Goal: Task Accomplishment & Management: Complete application form

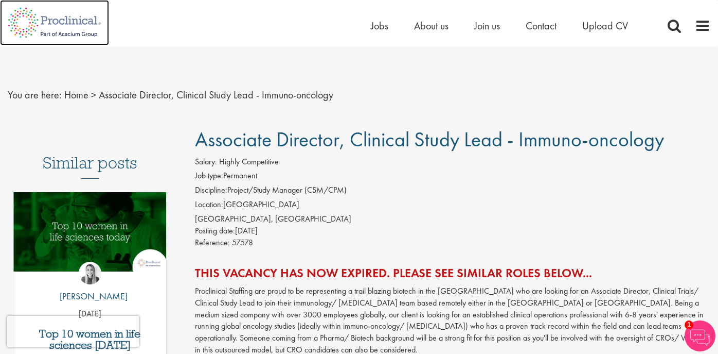
click at [65, 27] on img at bounding box center [54, 22] width 109 height 45
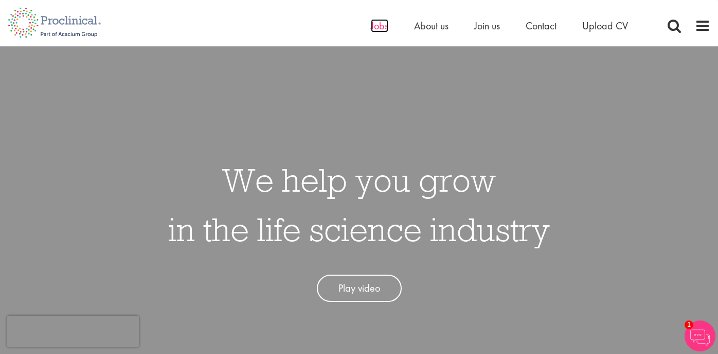
click at [373, 30] on span "Jobs" at bounding box center [379, 25] width 17 height 13
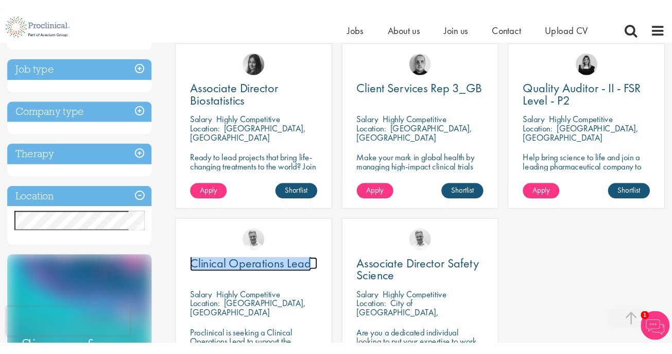
scroll to position [203, 0]
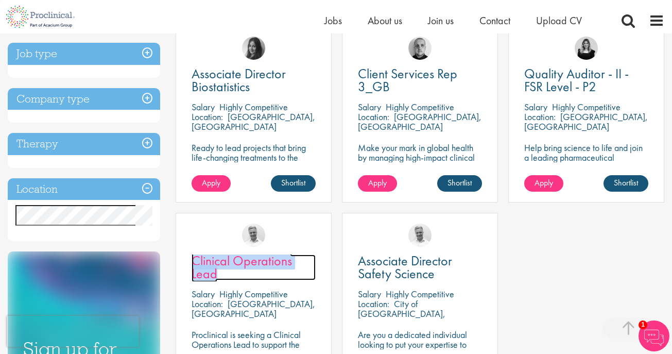
click at [249, 259] on span "Clinical Operations Lead" at bounding box center [241, 267] width 100 height 30
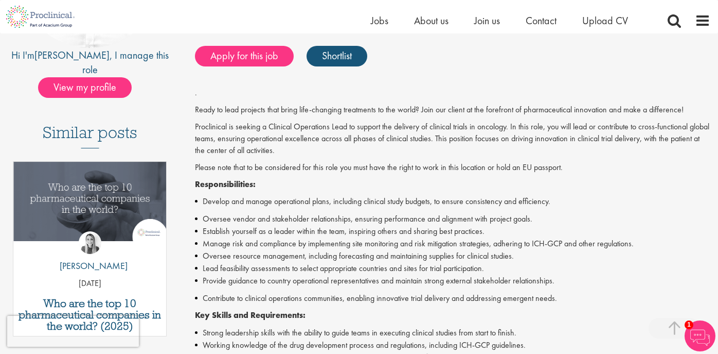
scroll to position [215, 0]
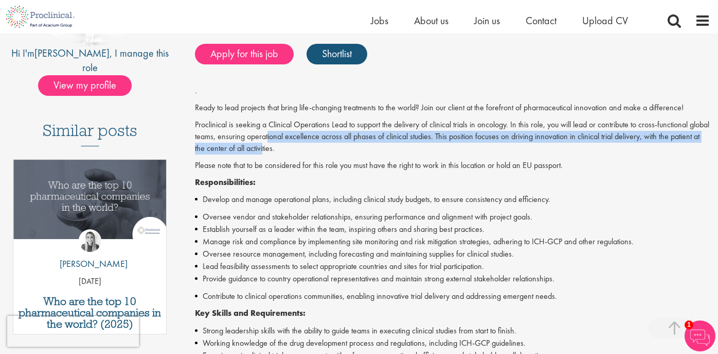
drag, startPoint x: 290, startPoint y: 132, endPoint x: 293, endPoint y: 148, distance: 16.4
click at [293, 148] on p "Proclinical is seeking a Clinical Operations Lead to support the delivery of cl…" at bounding box center [453, 137] width 516 height 36
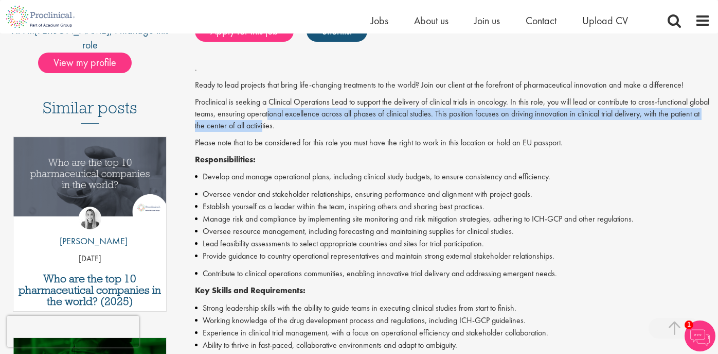
scroll to position [290, 0]
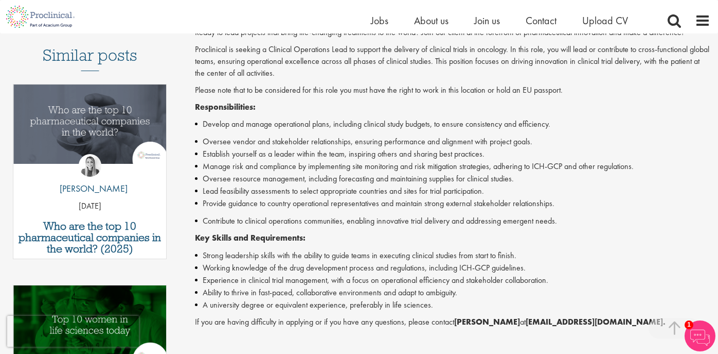
click at [318, 136] on li "Oversee vendor and stakeholder relationships, ensuring performance and alignmen…" at bounding box center [453, 141] width 516 height 12
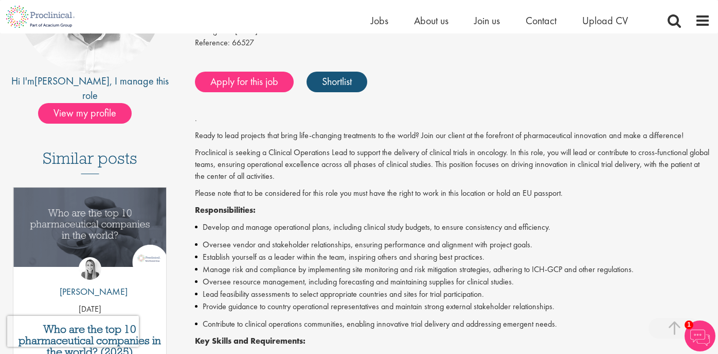
click at [304, 258] on li "Establish yourself as a leader within the team, inspiring others and sharing be…" at bounding box center [453, 257] width 516 height 12
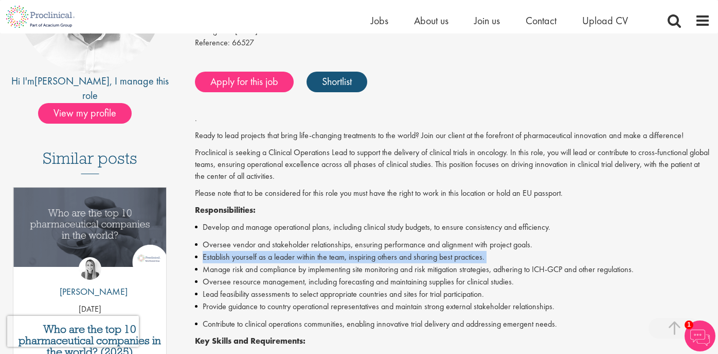
click at [304, 258] on li "Establish yourself as a leader within the team, inspiring others and sharing be…" at bounding box center [453, 257] width 516 height 12
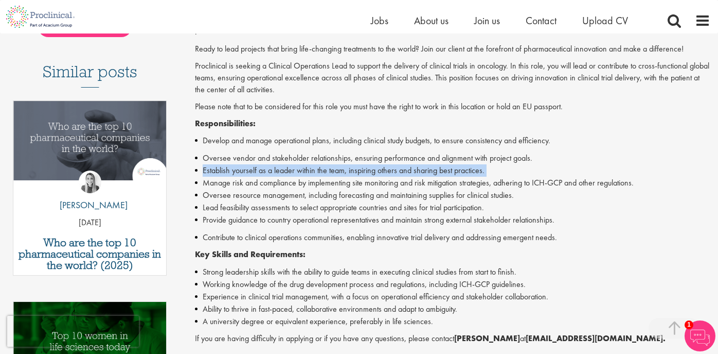
scroll to position [276, 0]
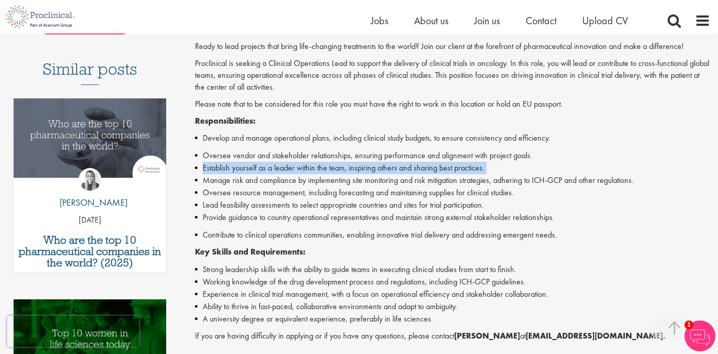
click at [402, 173] on li "Establish yourself as a leader within the team, inspiring others and sharing be…" at bounding box center [453, 168] width 516 height 12
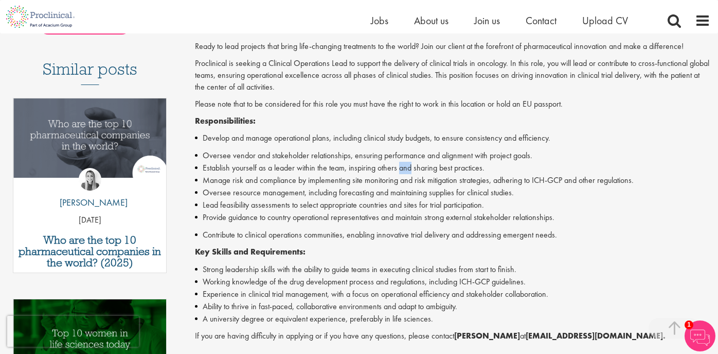
click at [402, 173] on li "Establish yourself as a leader within the team, inspiring others and sharing be…" at bounding box center [453, 168] width 516 height 12
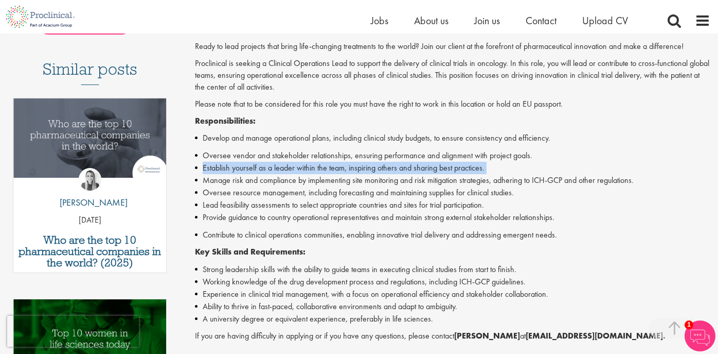
click at [402, 173] on li "Establish yourself as a leader within the team, inspiring others and sharing be…" at bounding box center [453, 168] width 516 height 12
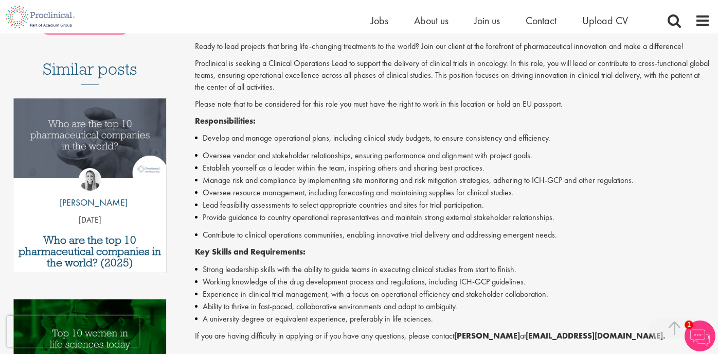
click at [394, 181] on li "Manage risk and compliance by implementing site monitoring and risk mitigation …" at bounding box center [453, 180] width 516 height 12
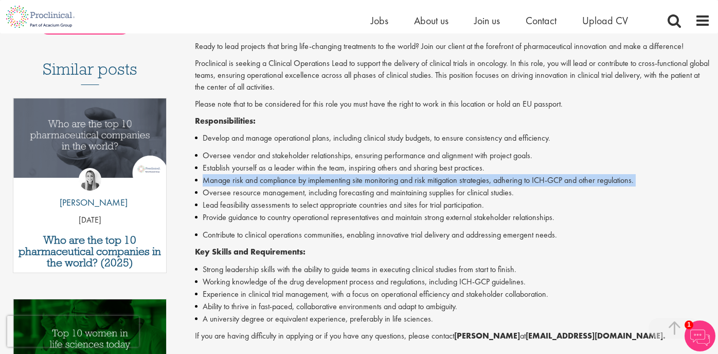
click at [394, 181] on li "Manage risk and compliance by implementing site monitoring and risk mitigation …" at bounding box center [453, 180] width 516 height 12
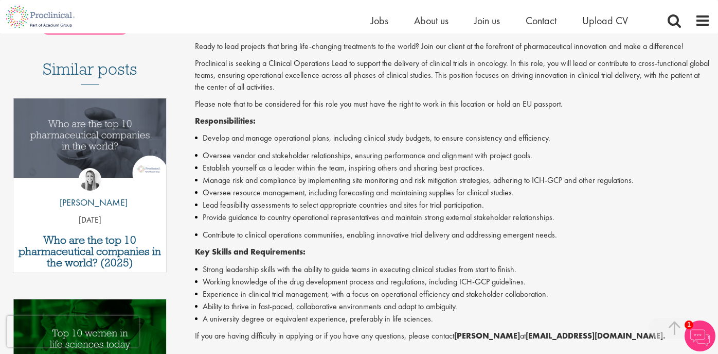
click at [394, 195] on li "Oversee resource management, including forecasting and maintaining supplies for…" at bounding box center [453, 192] width 516 height 12
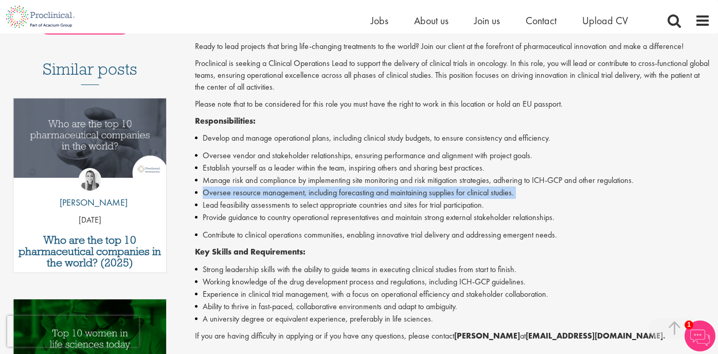
click at [394, 195] on li "Oversee resource management, including forecasting and maintaining supplies for…" at bounding box center [453, 192] width 516 height 12
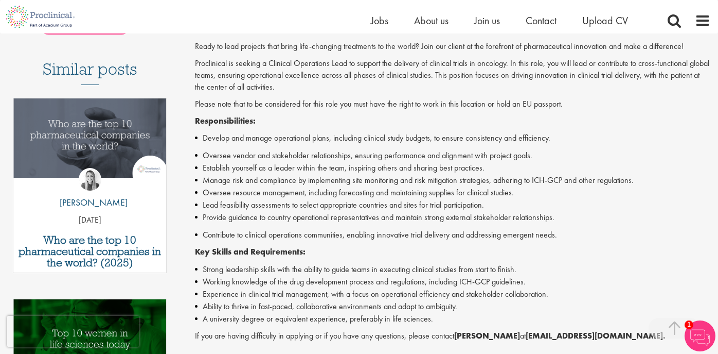
click at [383, 206] on li "Lead feasibility assessments to select appropriate countries and sites for tria…" at bounding box center [453, 205] width 516 height 12
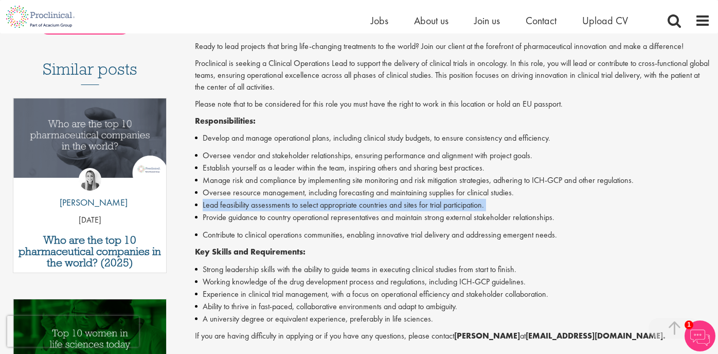
click at [383, 206] on li "Lead feasibility assessments to select appropriate countries and sites for tria…" at bounding box center [453, 205] width 516 height 12
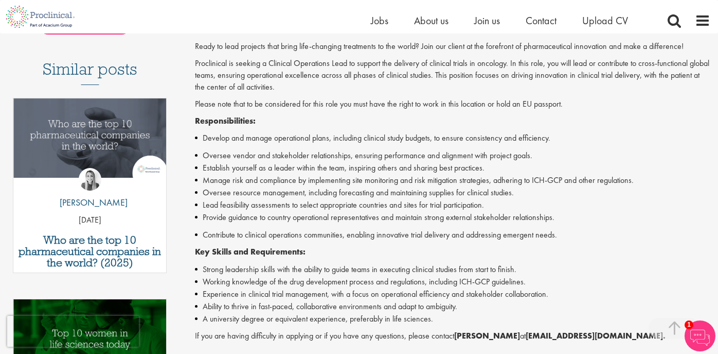
click at [393, 238] on li "Contribute to clinical operations communities, enabling innovative trial delive…" at bounding box center [453, 234] width 516 height 12
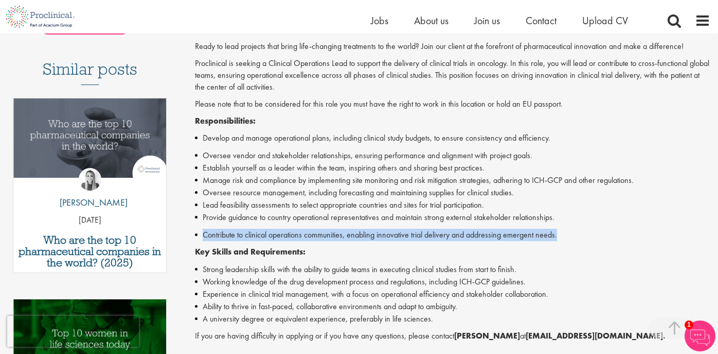
click at [393, 238] on li "Contribute to clinical operations communities, enabling innovative trial delive…" at bounding box center [453, 234] width 516 height 12
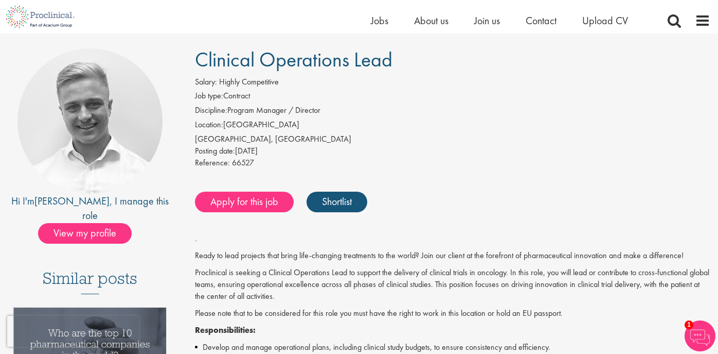
scroll to position [64, 0]
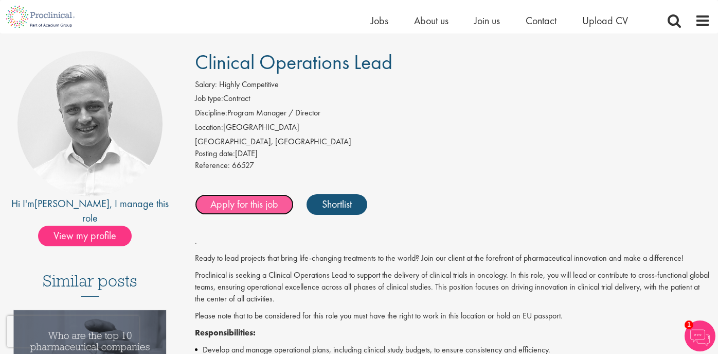
click at [253, 208] on link "Apply for this job" at bounding box center [244, 204] width 99 height 21
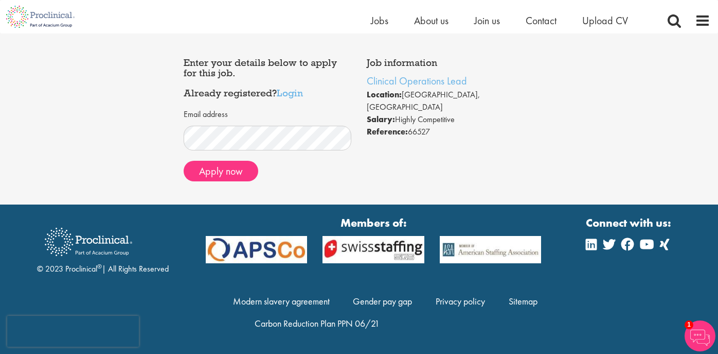
scroll to position [35, 0]
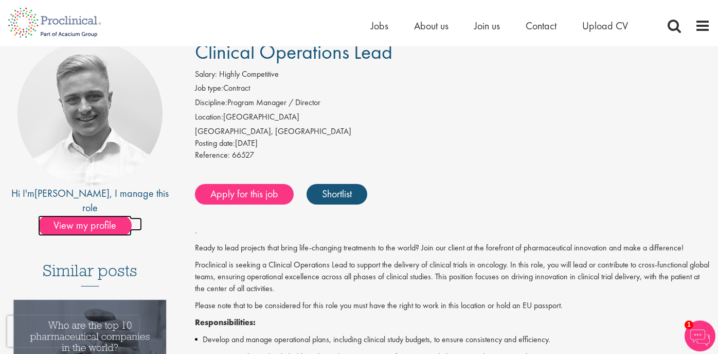
scroll to position [190, 0]
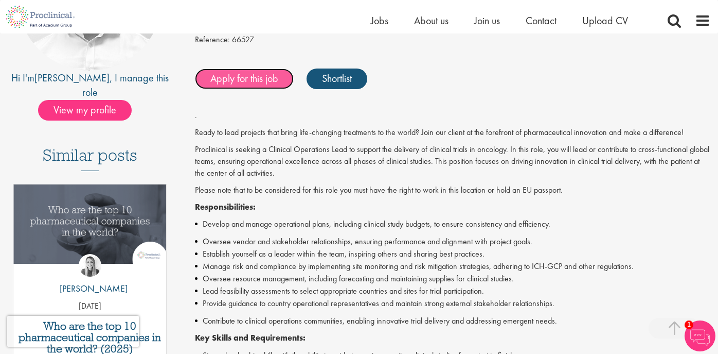
click at [254, 81] on link "Apply for this job" at bounding box center [244, 78] width 99 height 21
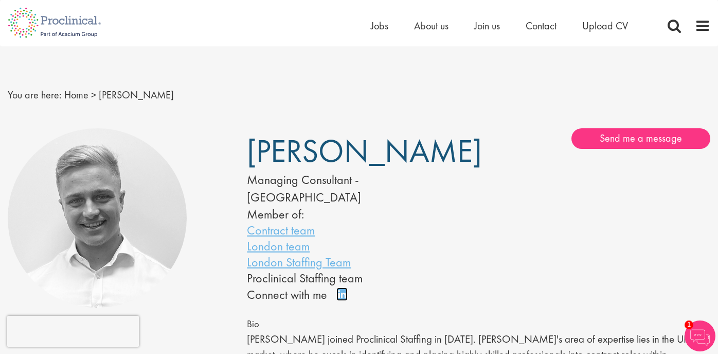
click at [343, 298] on link "Connect on LinkedIn" at bounding box center [346, 298] width 18 height 0
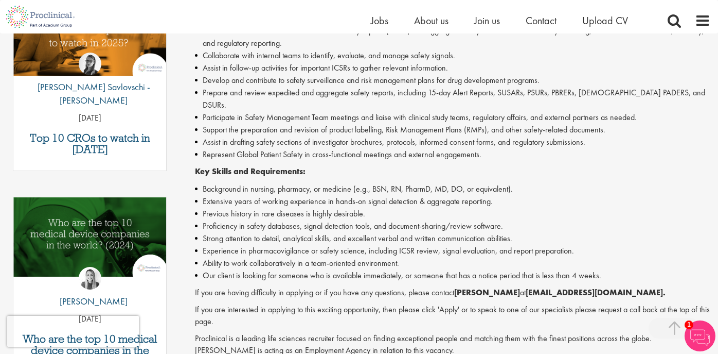
scroll to position [380, 0]
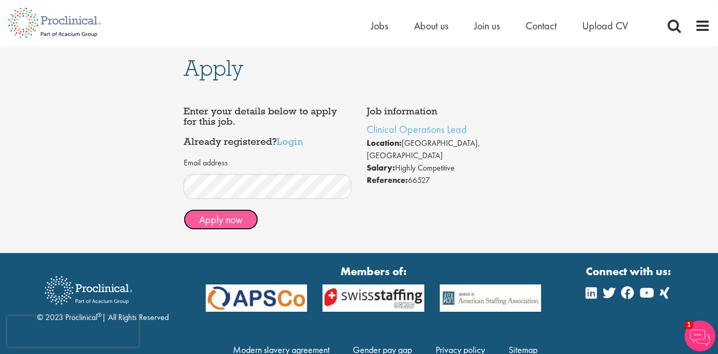
click at [225, 225] on button "Apply now" at bounding box center [221, 219] width 75 height 21
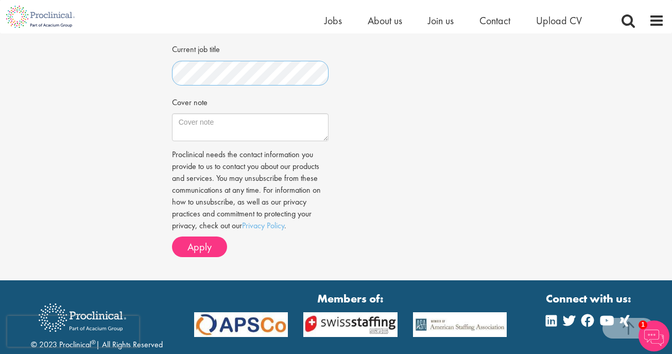
scroll to position [351, 0]
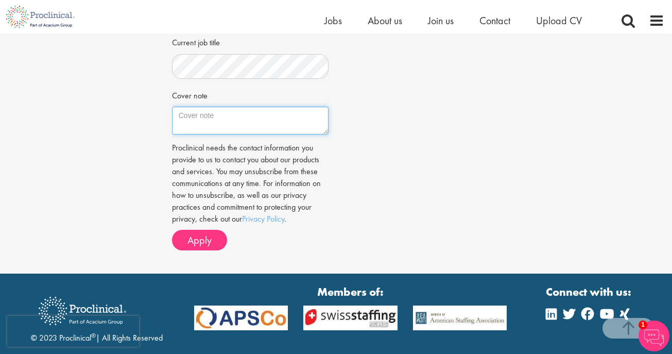
click at [237, 122] on textarea "Cover note" at bounding box center [250, 121] width 156 height 28
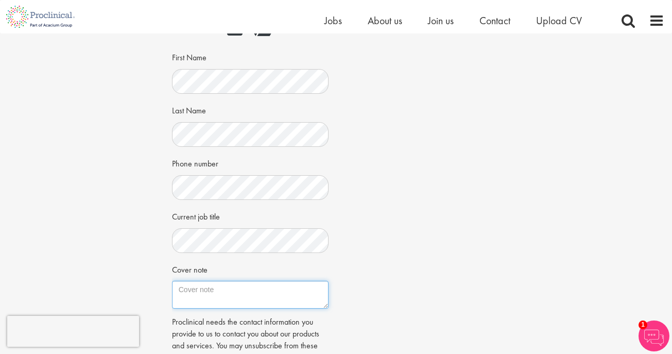
scroll to position [232, 0]
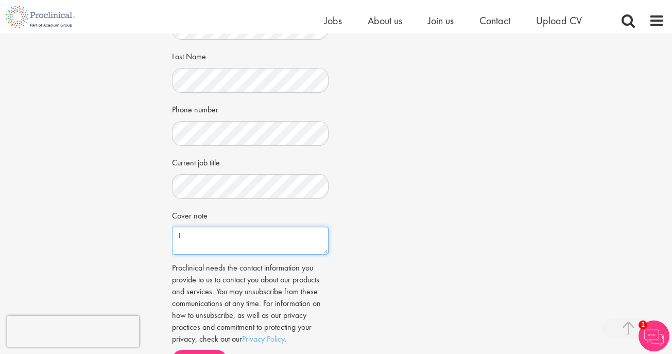
type textarea "I"
paste textarea "with 10+ years’ experience shaping cross-disciplinary projects, rare disease im…"
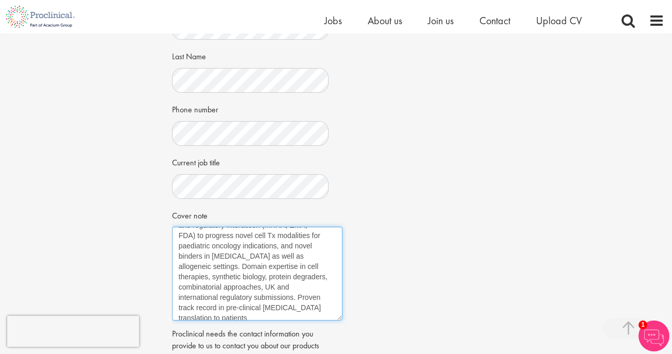
drag, startPoint x: 325, startPoint y: 251, endPoint x: 340, endPoint y: 323, distance: 73.7
click at [340, 320] on textarea "with 10+ years’ experience shaping cross-disciplinary projects, rare disease im…" at bounding box center [257, 273] width 170 height 94
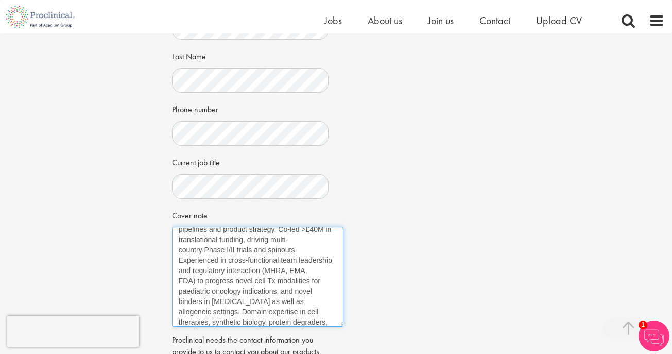
scroll to position [0, 0]
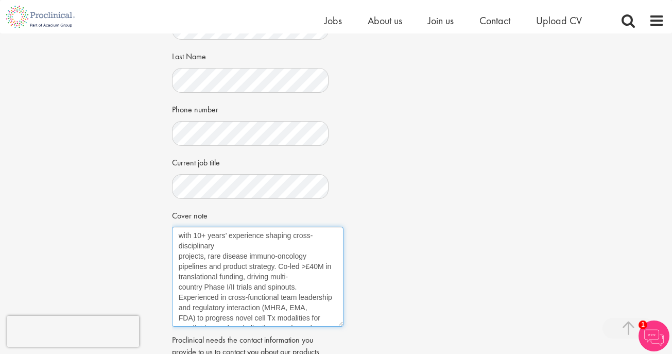
click at [181, 236] on textarea "with 10+ years’ experience shaping cross-disciplinary projects, rare disease im…" at bounding box center [257, 276] width 171 height 100
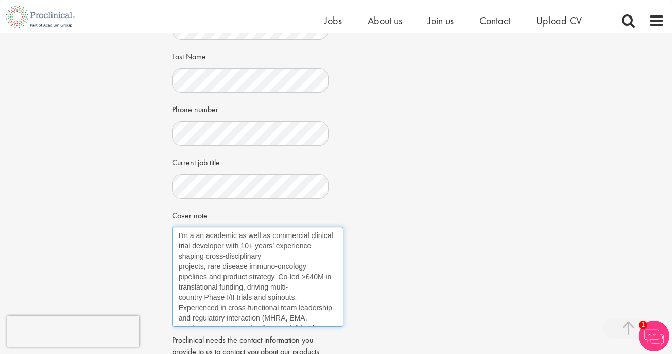
drag, startPoint x: 208, startPoint y: 267, endPoint x: 248, endPoint y: 269, distance: 39.7
click at [248, 269] on textarea "I'm a an academic as well as commercial clinical trial developer with 10+ years…" at bounding box center [257, 276] width 171 height 100
click at [212, 277] on textarea "I'm a an academic as well as commercial clinical trial developer with 10+ years…" at bounding box center [257, 276] width 171 height 100
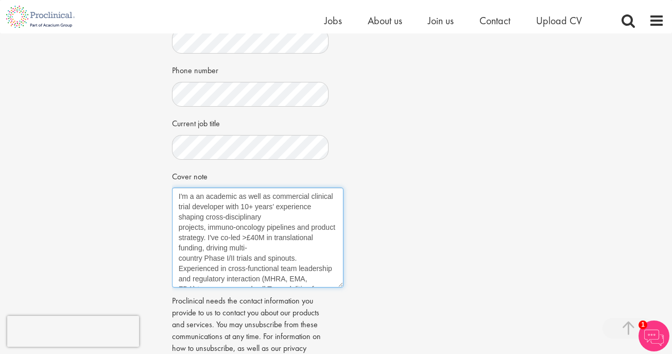
scroll to position [314, 0]
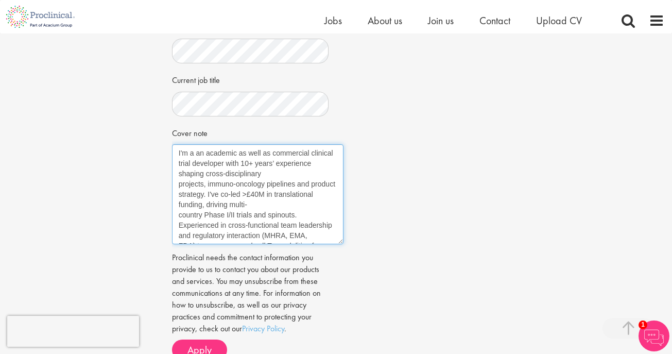
click at [180, 213] on textarea "I'm a an academic as well as commercial clinical trial developer with 10+ years…" at bounding box center [257, 194] width 171 height 100
click at [340, 206] on textarea "I'm a an academic as well as commercial clinical trial developer with 10+ years…" at bounding box center [257, 194] width 171 height 100
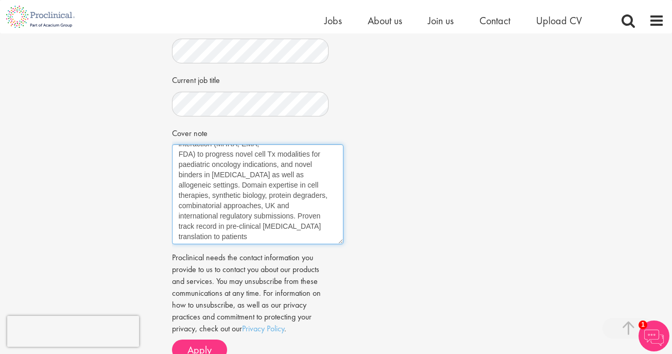
scroll to position [93, 0]
drag, startPoint x: 248, startPoint y: 181, endPoint x: 271, endPoint y: 240, distance: 63.4
click at [271, 240] on textarea "I'm a an academic as well as commercial clinical trial developer with 10+ years…" at bounding box center [257, 194] width 171 height 100
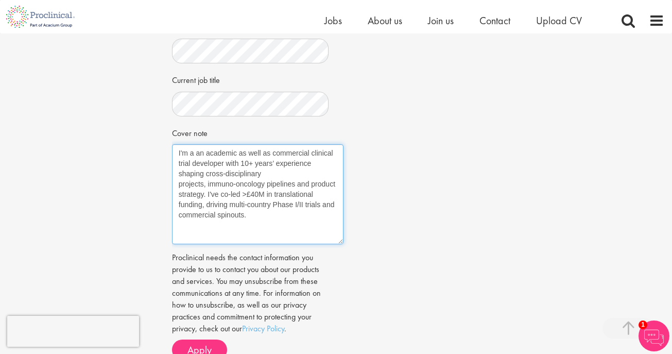
scroll to position [305, 0]
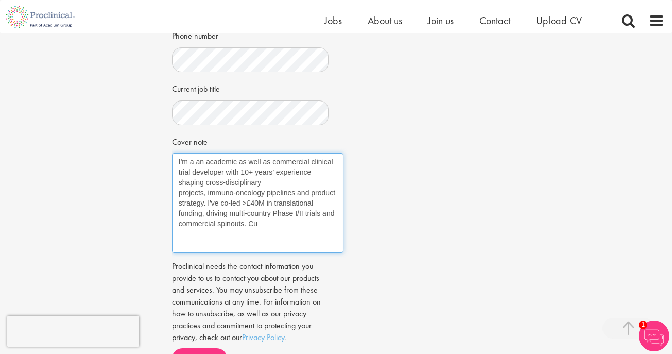
click at [179, 193] on textarea "I'm a an academic as well as commercial clinical trial developer with 10+ years…" at bounding box center [257, 203] width 171 height 100
click at [231, 232] on textarea "I'm a an academic as well as commercial clinical trial developer with 10+ years…" at bounding box center [257, 203] width 171 height 100
click at [309, 165] on textarea "I'm a an academic as well as commercial clinical trial developer with 10+ years…" at bounding box center [257, 203] width 171 height 100
click at [299, 234] on textarea "I'm a an academic as well as commercial oncology clinical trial developer with …" at bounding box center [257, 203] width 171 height 100
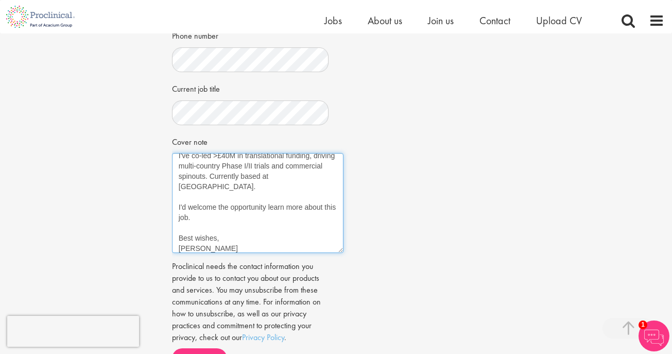
scroll to position [0, 0]
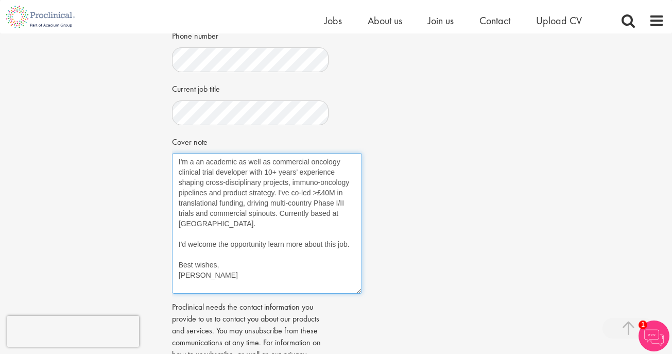
drag, startPoint x: 341, startPoint y: 250, endPoint x: 359, endPoint y: 290, distance: 44.7
click at [359, 290] on textarea "I'm a an academic as well as commercial oncology clinical trial developer with …" at bounding box center [267, 223] width 190 height 140
click at [215, 170] on textarea "I'm a an academic as well as commercial oncology clinical trial developer with …" at bounding box center [267, 223] width 190 height 140
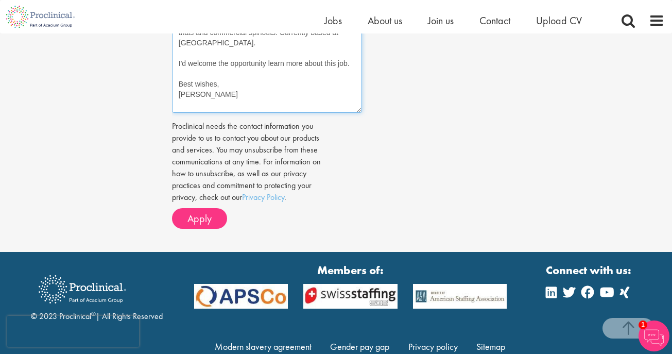
scroll to position [524, 0]
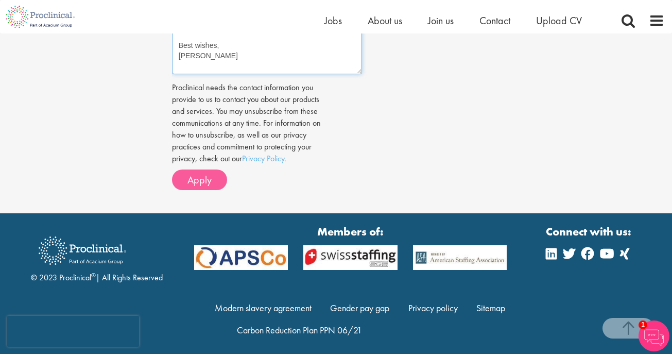
type textarea "I'm a an academic as well as commercial oncology clinical trial developer with …"
click at [195, 181] on span "Apply" at bounding box center [199, 179] width 24 height 13
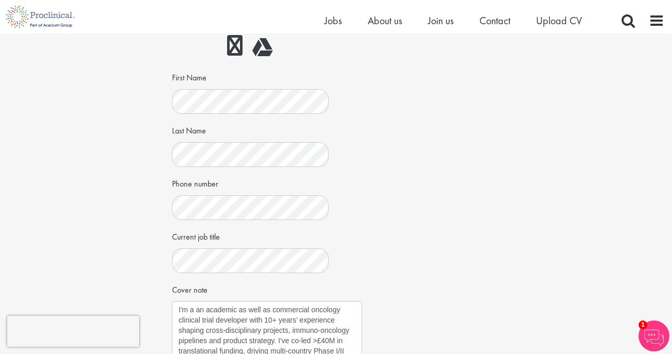
scroll to position [0, 0]
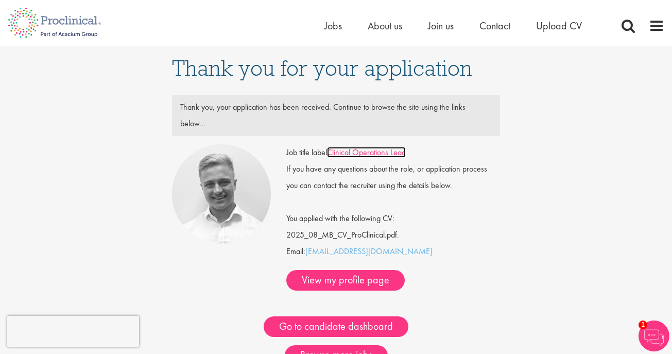
click at [376, 147] on link "Clinical Operations Lead" at bounding box center [366, 152] width 79 height 11
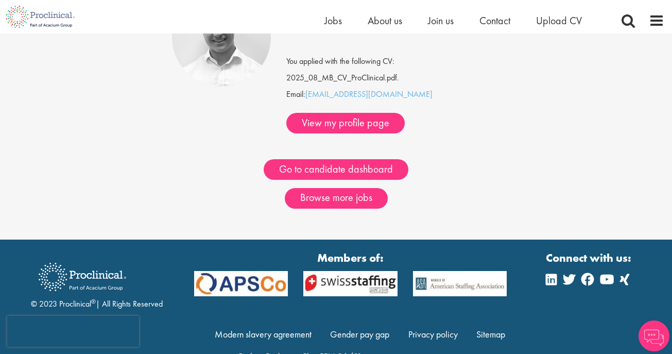
scroll to position [144, 0]
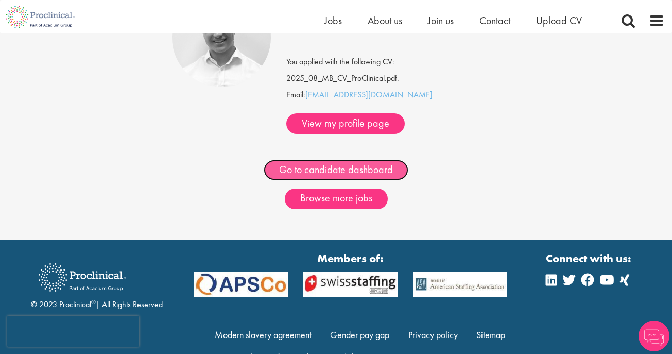
click at [362, 160] on link "Go to candidate dashboard" at bounding box center [335, 170] width 145 height 21
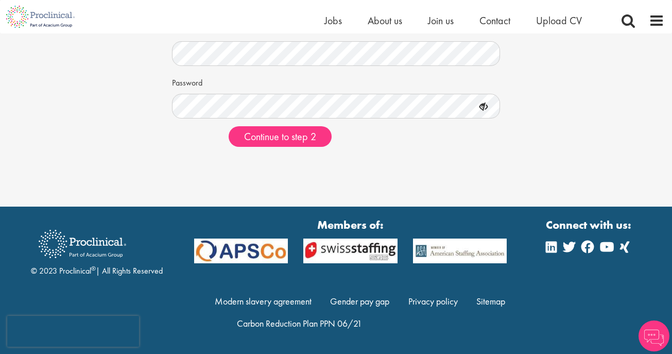
scroll to position [123, 0]
click at [302, 140] on span "Continue to step 2" at bounding box center [280, 136] width 72 height 13
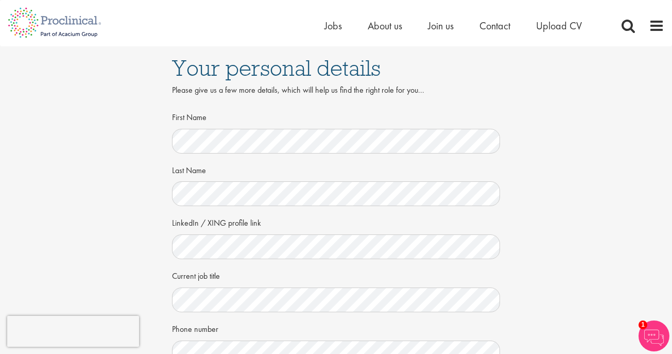
click at [113, 290] on div "Your personal details Please give us a few more details, which will help us fin…" at bounding box center [335, 281] width 687 height 471
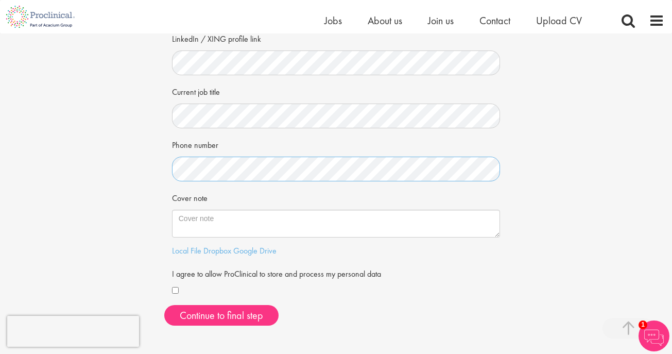
scroll to position [177, 0]
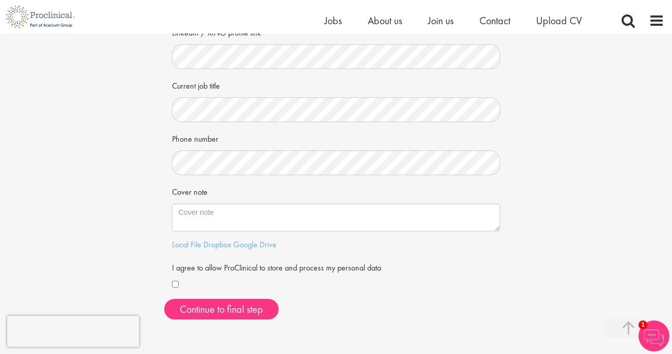
click at [163, 280] on div "Your personal details Please give us a few more details, which will help us fin…" at bounding box center [335, 91] width 687 height 471
click at [180, 284] on div at bounding box center [336, 284] width 328 height 12
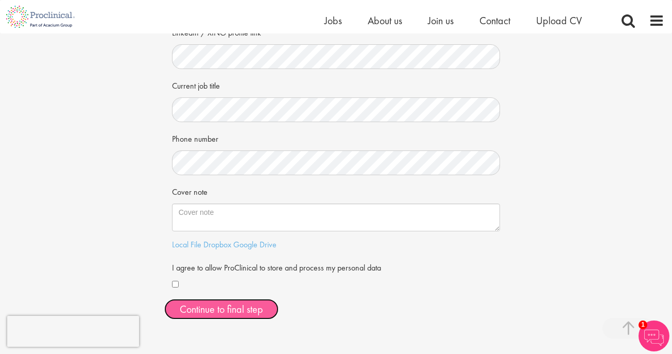
click at [193, 311] on button "Continue to final step" at bounding box center [221, 308] width 114 height 21
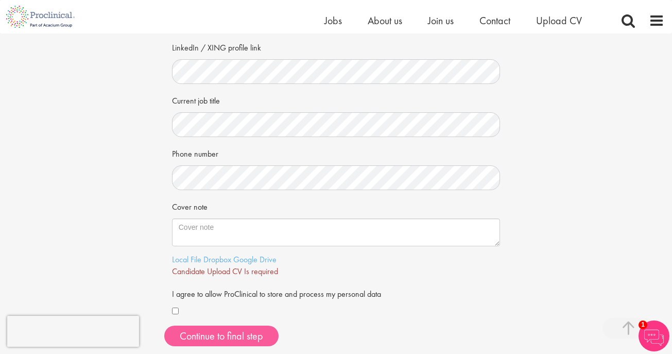
scroll to position [172, 0]
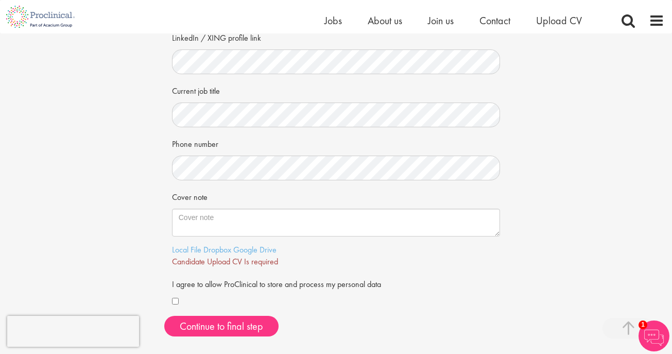
click at [311, 149] on div "Phone number" at bounding box center [336, 157] width 328 height 45
click at [228, 250] on link "Dropbox" at bounding box center [217, 249] width 28 height 11
click at [192, 251] on link "Local File" at bounding box center [186, 249] width 29 height 11
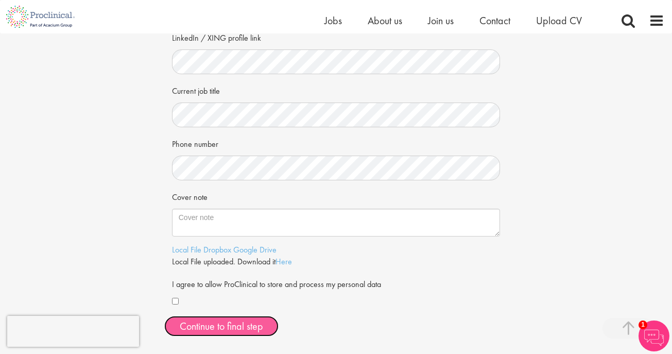
click at [250, 329] on span "Continue to final step" at bounding box center [221, 325] width 83 height 13
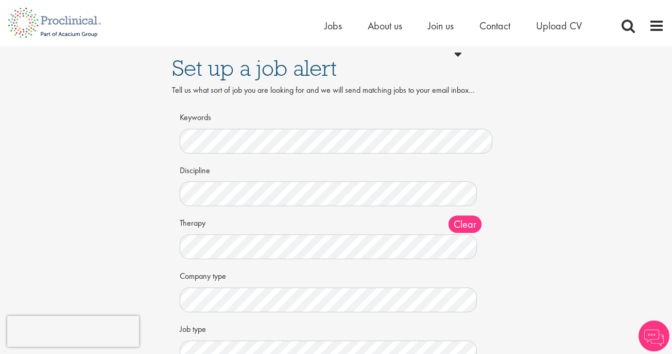
click at [323, 156] on form "Keywords Discipline Clear All Computer Science Data Science Recruitment Consult…" at bounding box center [335, 250] width 297 height 285
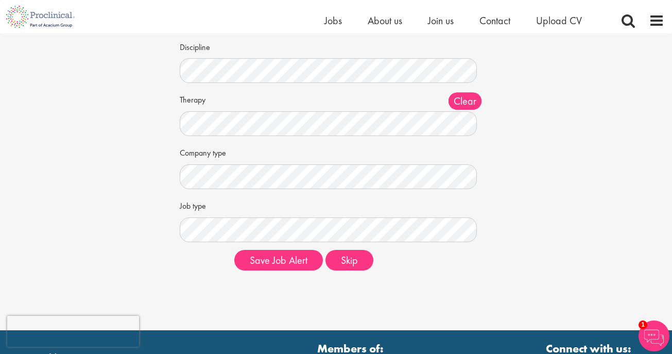
scroll to position [121, 0]
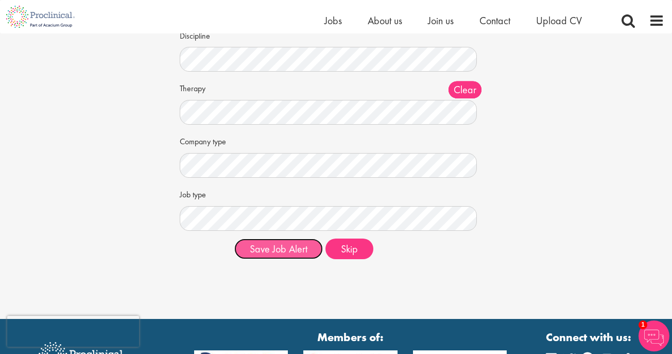
click at [287, 257] on button "Save Job Alert" at bounding box center [278, 248] width 89 height 21
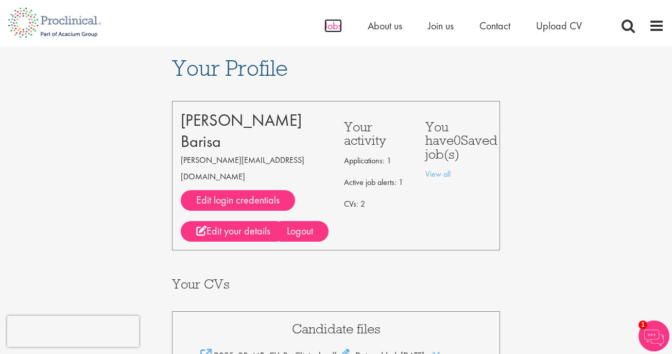
click at [339, 29] on span "Jobs" at bounding box center [332, 25] width 17 height 13
